Goal: Task Accomplishment & Management: Use online tool/utility

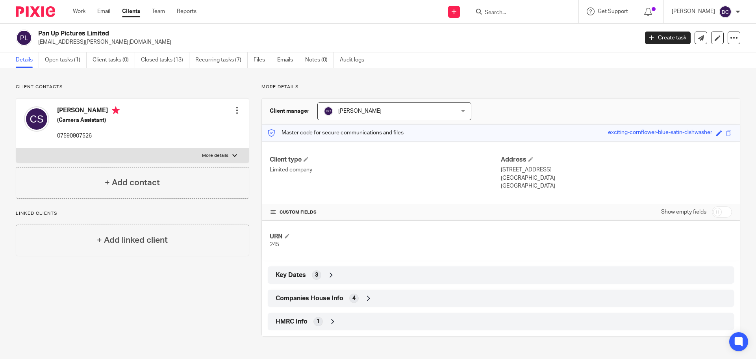
click at [518, 11] on input "Search" at bounding box center [519, 12] width 71 height 7
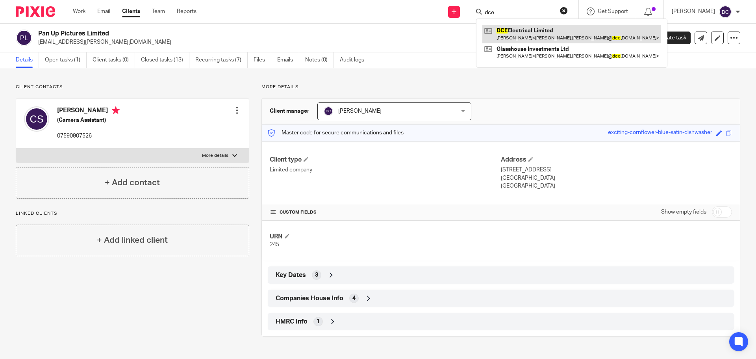
type input "dce"
click at [525, 28] on link at bounding box center [571, 34] width 179 height 18
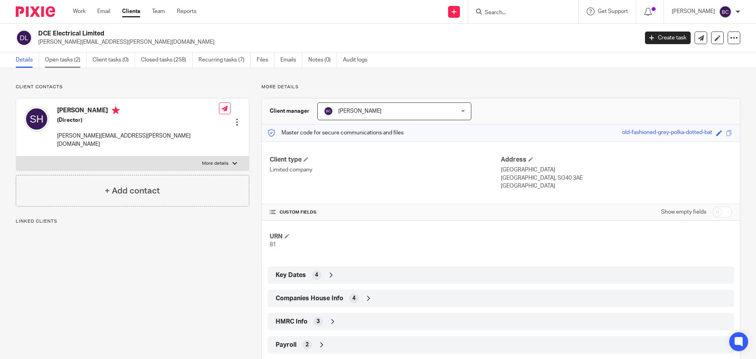
click at [72, 60] on link "Open tasks (2)" at bounding box center [66, 59] width 42 height 15
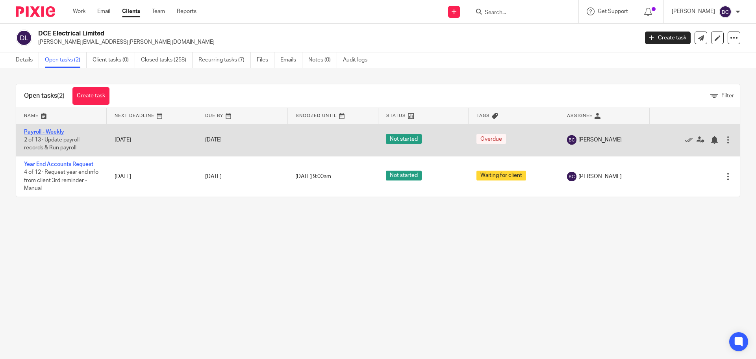
click at [52, 130] on link "Payroll - Weekly" at bounding box center [44, 132] width 40 height 6
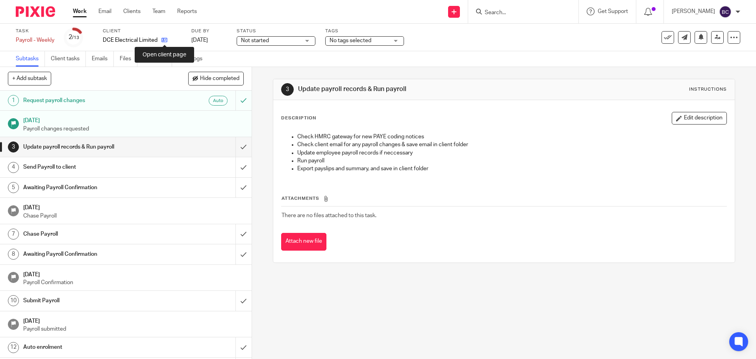
click at [165, 39] on icon at bounding box center [164, 40] width 6 height 6
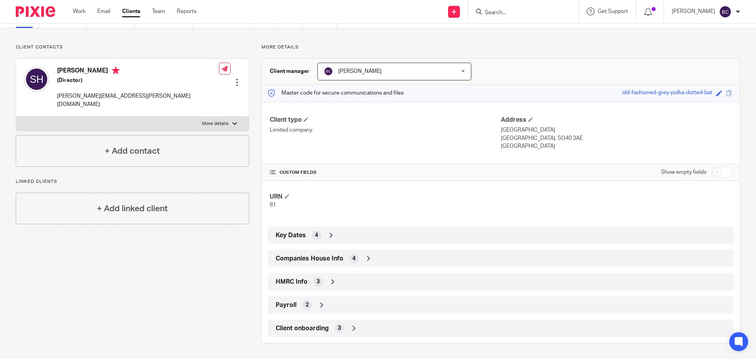
scroll to position [39, 0]
click at [309, 305] on div "2" at bounding box center [306, 305] width 9 height 9
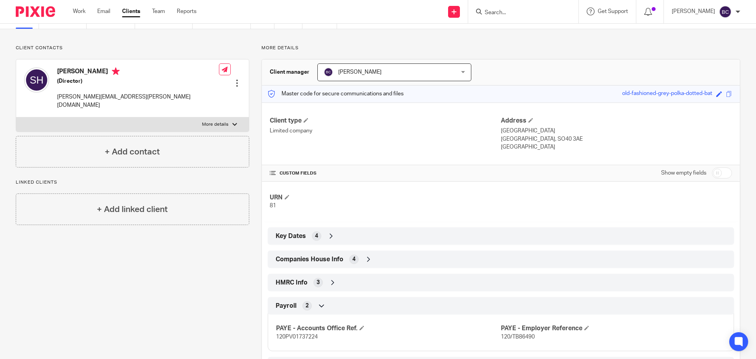
scroll to position [76, 0]
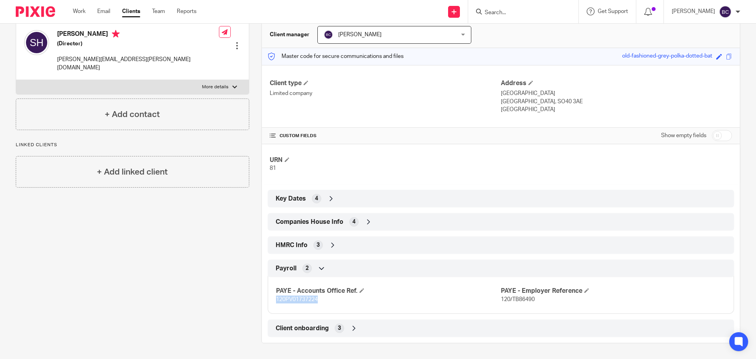
drag, startPoint x: 275, startPoint y: 298, endPoint x: 318, endPoint y: 300, distance: 42.9
click at [318, 300] on p "120PV01737224" at bounding box center [388, 299] width 225 height 8
copy span "120PV01737224"
drag, startPoint x: 510, startPoint y: 300, endPoint x: 536, endPoint y: 297, distance: 26.6
click at [536, 297] on p "120/TB86490" at bounding box center [613, 299] width 225 height 8
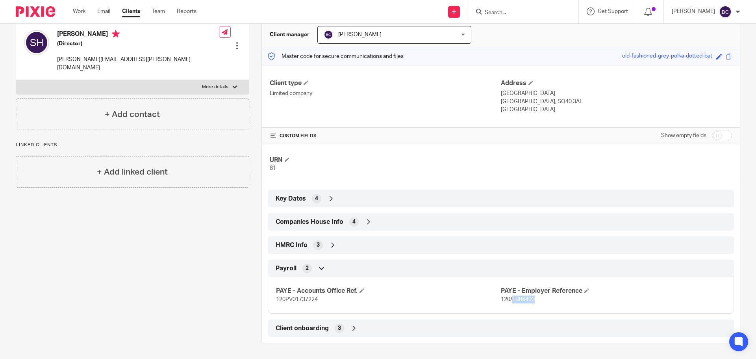
copy span "TB86490"
click at [325, 240] on div "HMRC Info 3" at bounding box center [501, 244] width 454 height 13
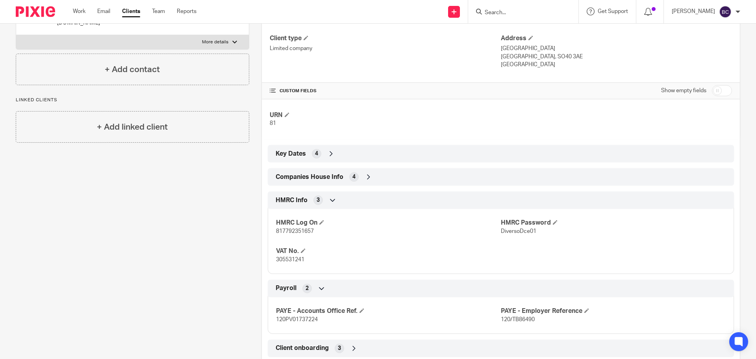
scroll to position [141, 0]
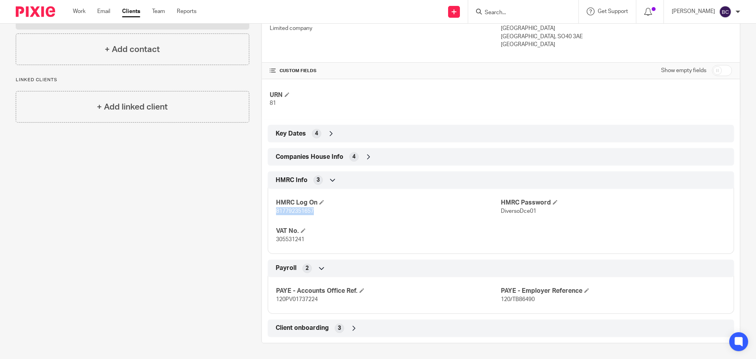
drag, startPoint x: 274, startPoint y: 210, endPoint x: 314, endPoint y: 215, distance: 41.2
click at [314, 215] on p "817792351657" at bounding box center [388, 211] width 225 height 8
copy span "817792351657"
click at [501, 212] on span "DiversoDce01" at bounding box center [518, 211] width 35 height 6
drag, startPoint x: 497, startPoint y: 212, endPoint x: 539, endPoint y: 210, distance: 42.2
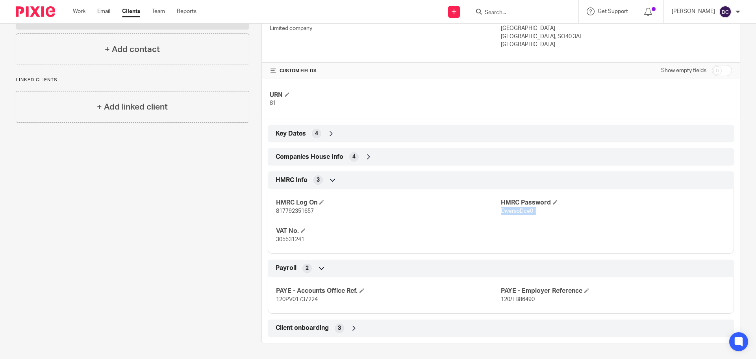
click at [539, 210] on p "DiversoDce01" at bounding box center [613, 211] width 225 height 8
copy span "DiversoDce01"
drag, startPoint x: 274, startPoint y: 210, endPoint x: 330, endPoint y: 216, distance: 56.6
click at [330, 216] on div "HMRC Log On 817792351657 HMRC Password DiversoDce01 VAT No. 305531241" at bounding box center [501, 218] width 466 height 71
copy span "817792351657"
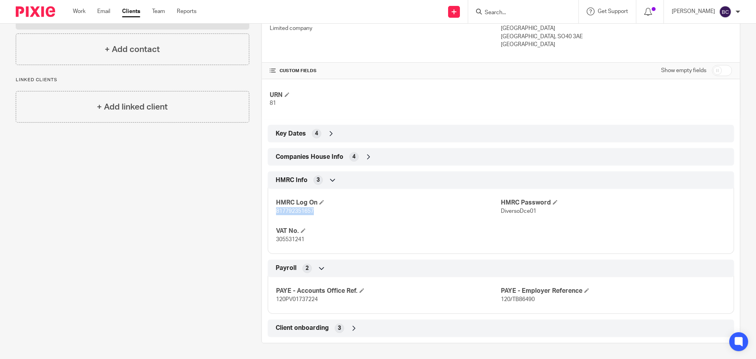
click at [286, 209] on span "817792351657" at bounding box center [295, 211] width 38 height 6
drag, startPoint x: 274, startPoint y: 209, endPoint x: 313, endPoint y: 216, distance: 40.0
click at [313, 216] on div "HMRC Log On 817792351657 HMRC Password DiversoDce01 VAT No. 305531241" at bounding box center [501, 218] width 466 height 71
copy span "817792351657"
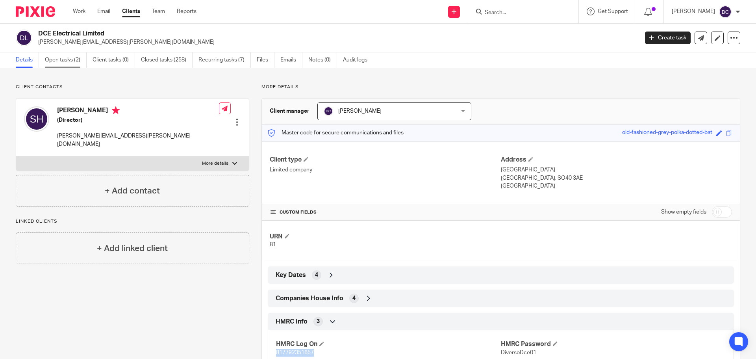
click at [65, 59] on link "Open tasks (2)" at bounding box center [66, 59] width 42 height 15
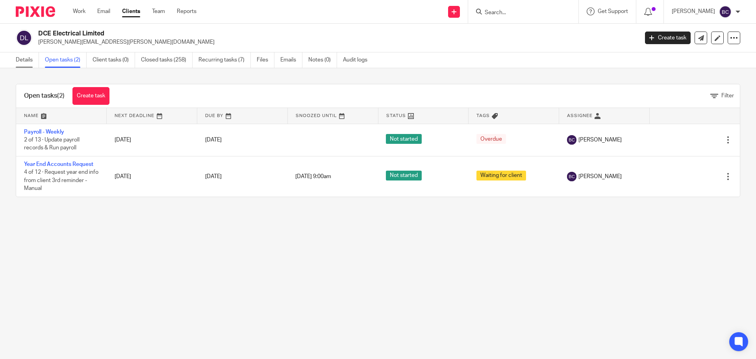
click at [28, 56] on link "Details" at bounding box center [27, 59] width 23 height 15
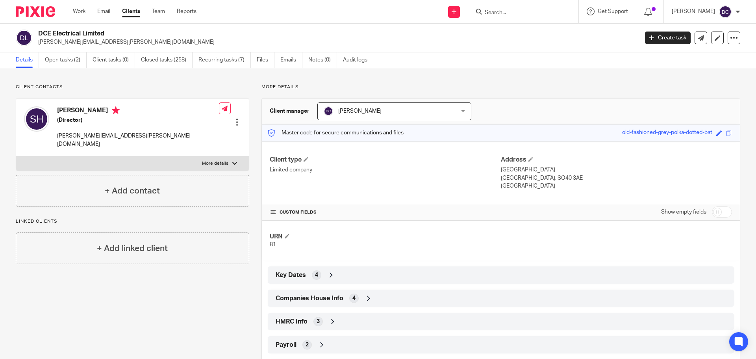
click at [296, 318] on span "HMRC Info" at bounding box center [292, 321] width 32 height 8
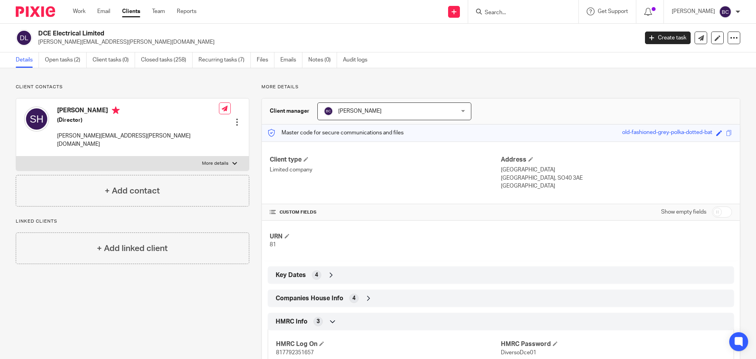
click at [717, 207] on input "checkbox" at bounding box center [722, 211] width 20 height 11
checkbox input "true"
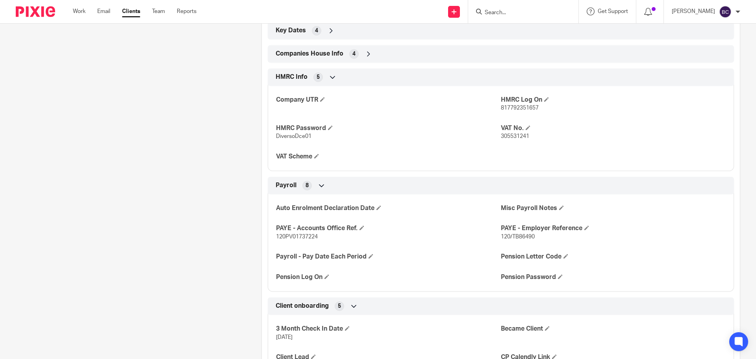
scroll to position [265, 0]
click at [321, 98] on span at bounding box center [322, 98] width 5 height 5
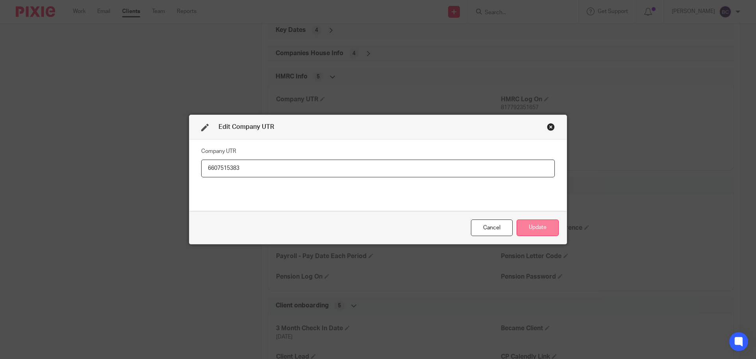
type input "6607515383"
click at [552, 226] on button "Update" at bounding box center [537, 227] width 42 height 17
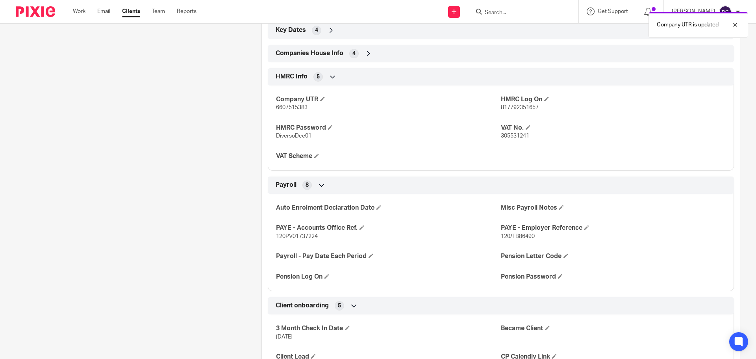
scroll to position [0, 0]
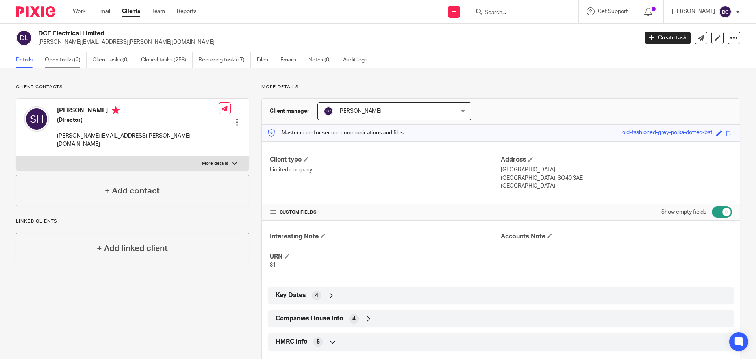
click at [60, 63] on link "Open tasks (2)" at bounding box center [66, 59] width 42 height 15
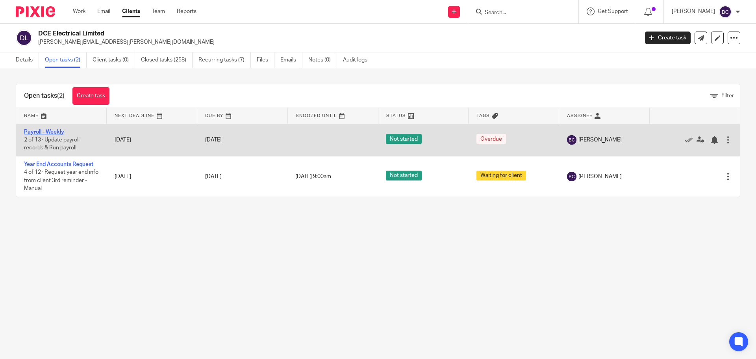
click at [37, 129] on link "Payroll - Weekly" at bounding box center [44, 132] width 40 height 6
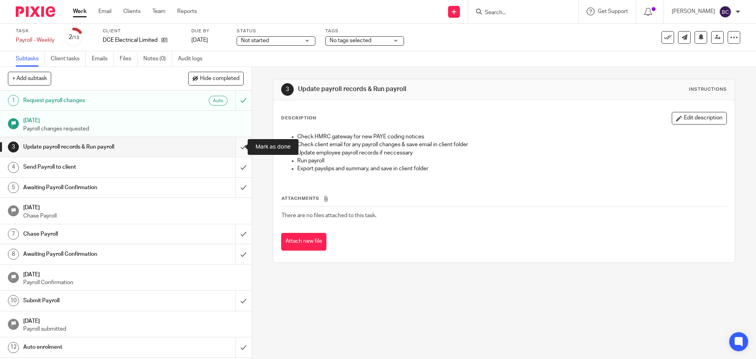
click at [237, 150] on input "submit" at bounding box center [126, 147] width 252 height 20
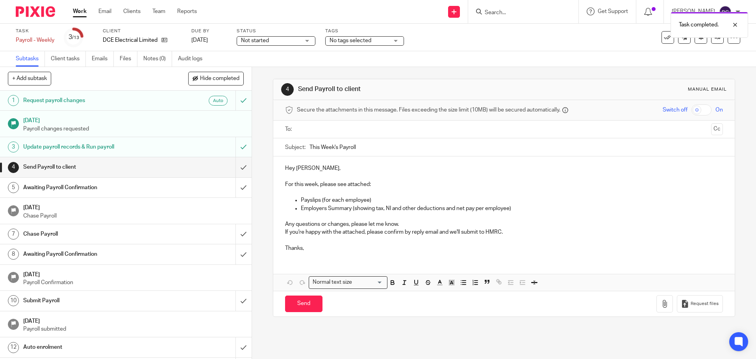
click at [324, 127] on input "text" at bounding box center [504, 129] width 408 height 9
click at [522, 215] on p at bounding box center [512, 218] width 422 height 8
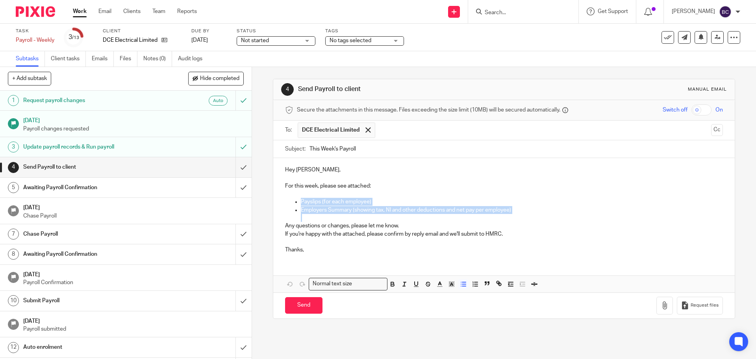
drag, startPoint x: 522, startPoint y: 213, endPoint x: 286, endPoint y: 205, distance: 235.5
click at [286, 205] on div "Hey Sam, For this week, please see attached: Payslips (for each employee) Emplo…" at bounding box center [503, 209] width 461 height 102
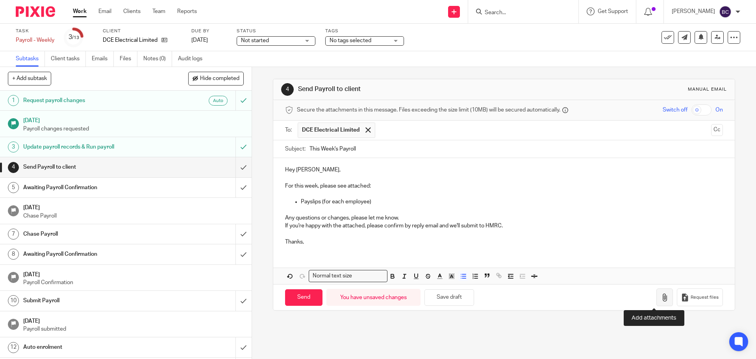
click at [656, 303] on button "button" at bounding box center [664, 297] width 17 height 18
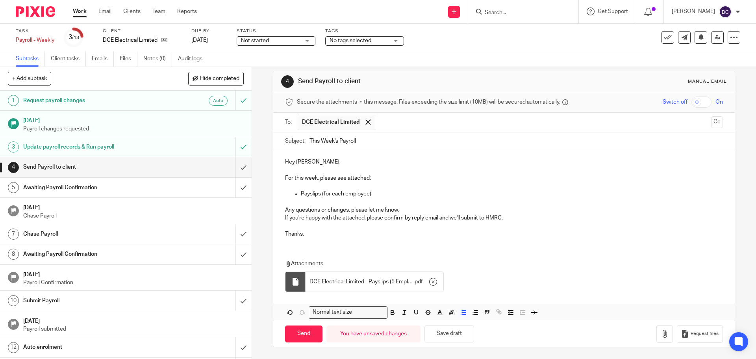
scroll to position [7, 0]
click at [305, 333] on input "Send" at bounding box center [303, 334] width 37 height 17
type input "Sent"
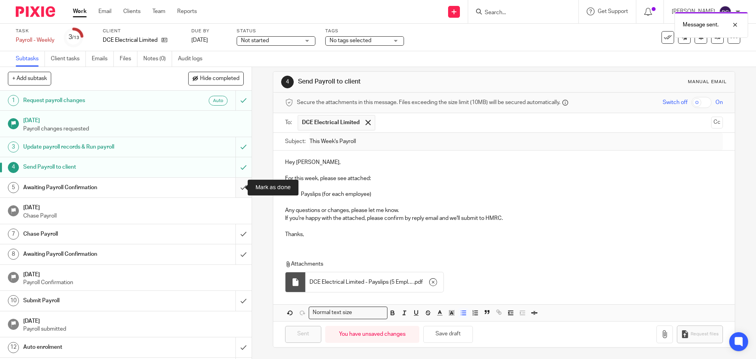
click at [237, 187] on input "submit" at bounding box center [126, 188] width 252 height 20
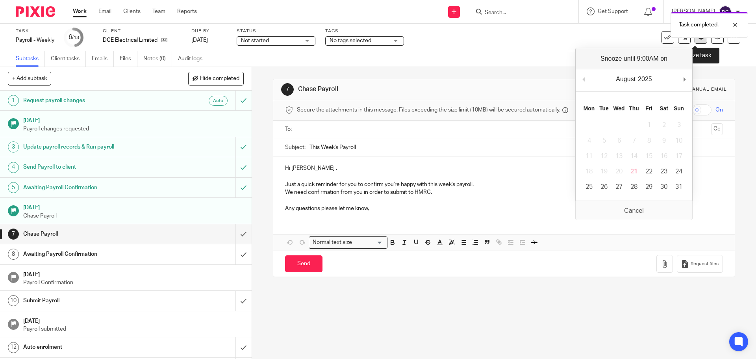
click at [695, 42] on button at bounding box center [700, 37] width 13 height 13
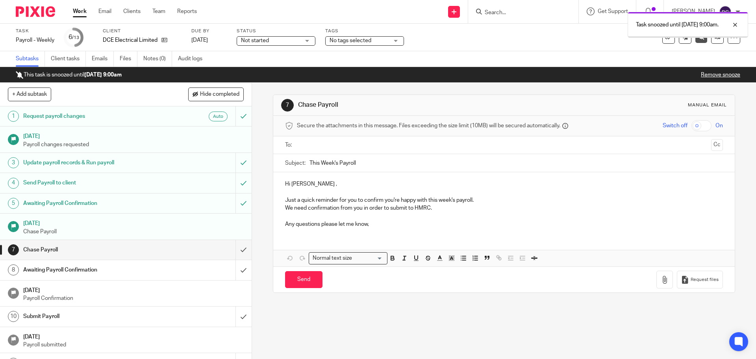
click at [76, 10] on link "Work" at bounding box center [80, 11] width 14 height 8
